Goal: Book appointment/travel/reservation

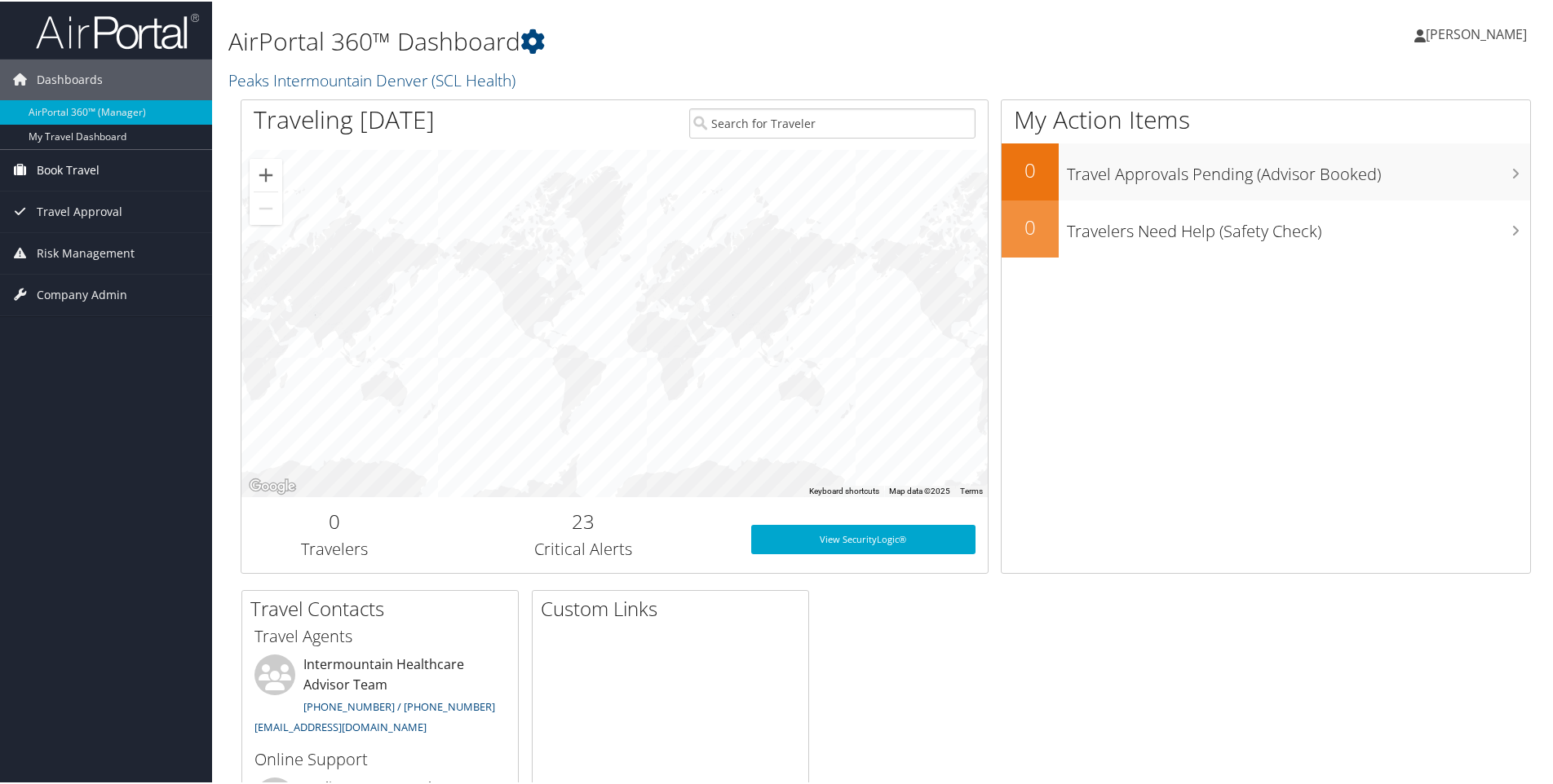
click at [79, 168] on span "Book Travel" at bounding box center [68, 168] width 63 height 41
click at [83, 221] on link "Book/Manage Online Trips" at bounding box center [105, 226] width 212 height 25
click at [1451, 34] on span "[PERSON_NAME]" at bounding box center [1476, 33] width 101 height 18
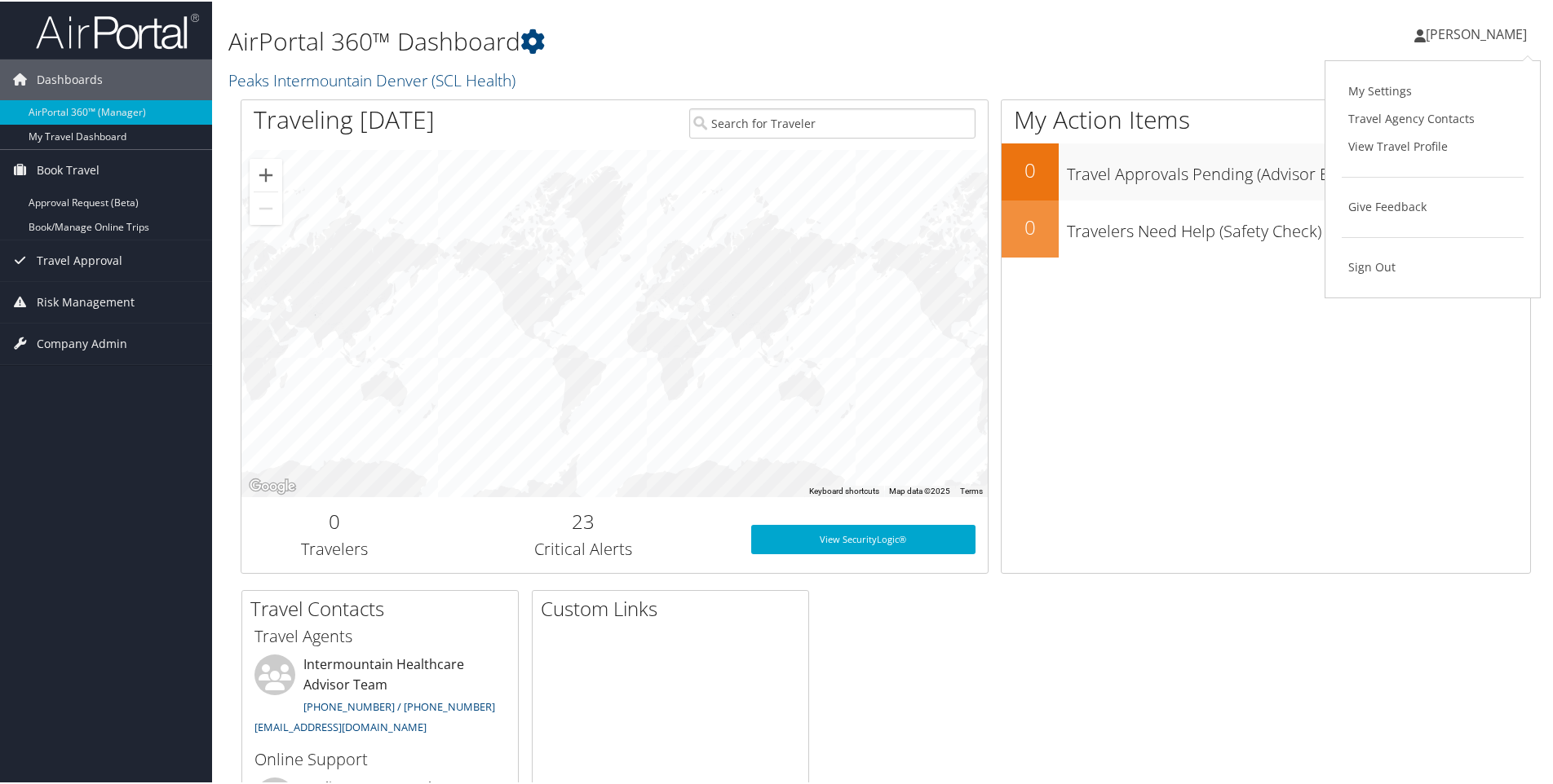
click at [1442, 29] on span "[PERSON_NAME]" at bounding box center [1476, 33] width 101 height 18
click at [1458, 34] on span "[PERSON_NAME]" at bounding box center [1476, 33] width 101 height 18
click at [78, 229] on link "Book/Manage Online Trips" at bounding box center [105, 226] width 212 height 25
